Goal: Register for event/course

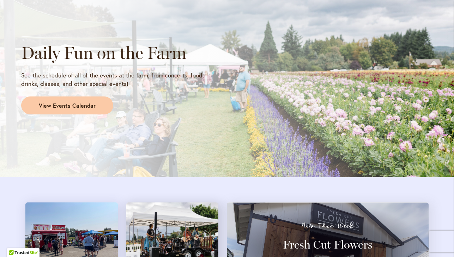
scroll to position [603, 0]
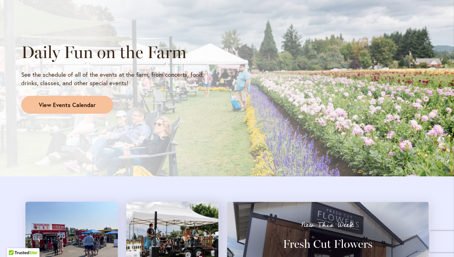
click at [78, 103] on span "View Events Calendar" at bounding box center [67, 105] width 57 height 8
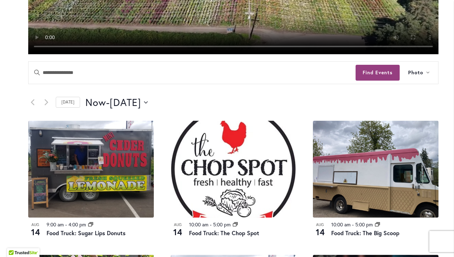
scroll to position [252, 0]
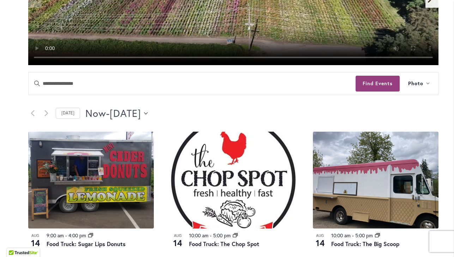
click at [148, 112] on button "Now Now - [DATE] August 16" at bounding box center [116, 113] width 62 height 14
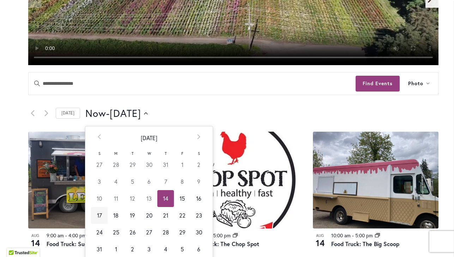
click at [98, 213] on td "17" at bounding box center [99, 215] width 17 height 17
type input "*********"
click at [99, 211] on td "17" at bounding box center [99, 215] width 17 height 17
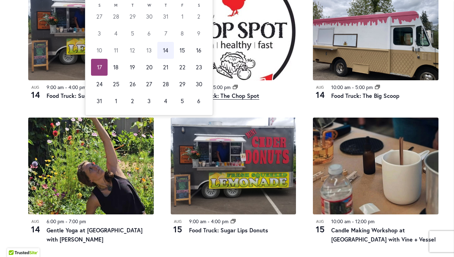
scroll to position [401, 0]
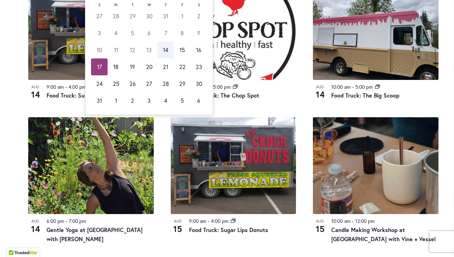
click at [296, 99] on article "[DATE] 10:00 am - 5:00 pm Event Series Food Truck: The Chop Spot" at bounding box center [233, 42] width 142 height 118
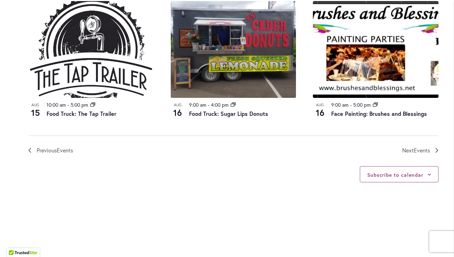
scroll to position [796, 0]
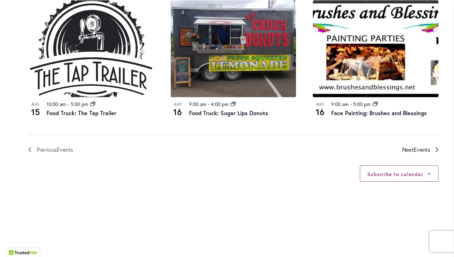
click at [420, 148] on span "Events" at bounding box center [421, 149] width 16 height 7
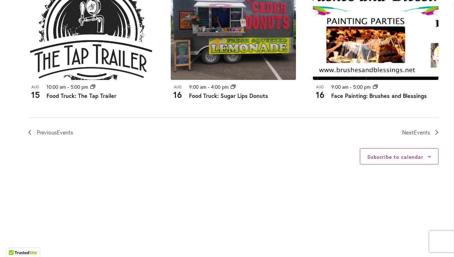
scroll to position [814, 0]
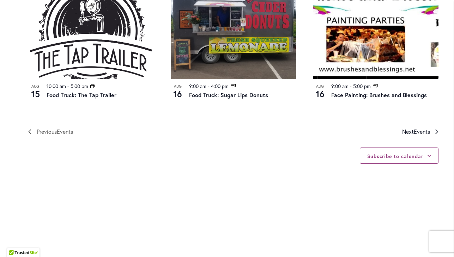
click at [429, 131] on span "Events" at bounding box center [421, 131] width 16 height 7
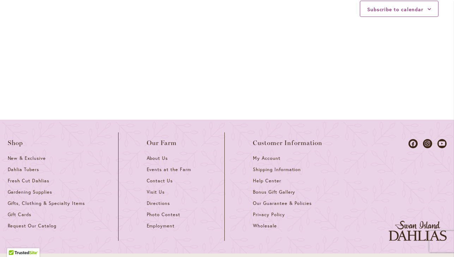
scroll to position [960, 0]
click at [162, 201] on span "Directions" at bounding box center [159, 204] width 24 height 6
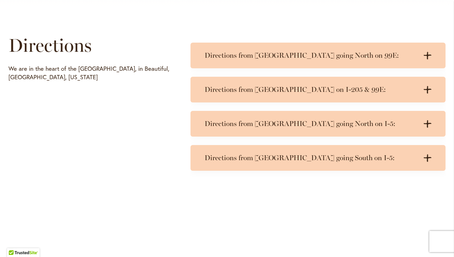
scroll to position [332, 0]
